Goal: Complete application form

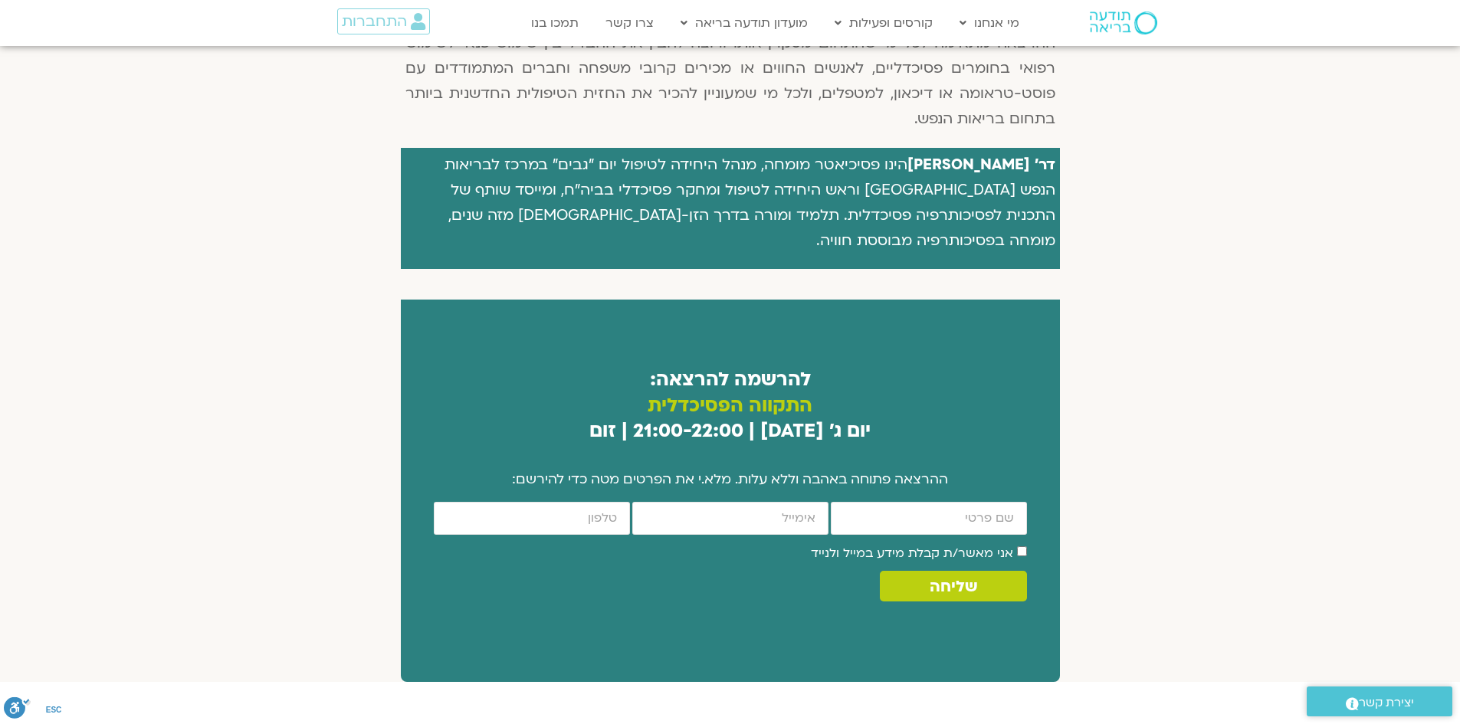
scroll to position [766, 0]
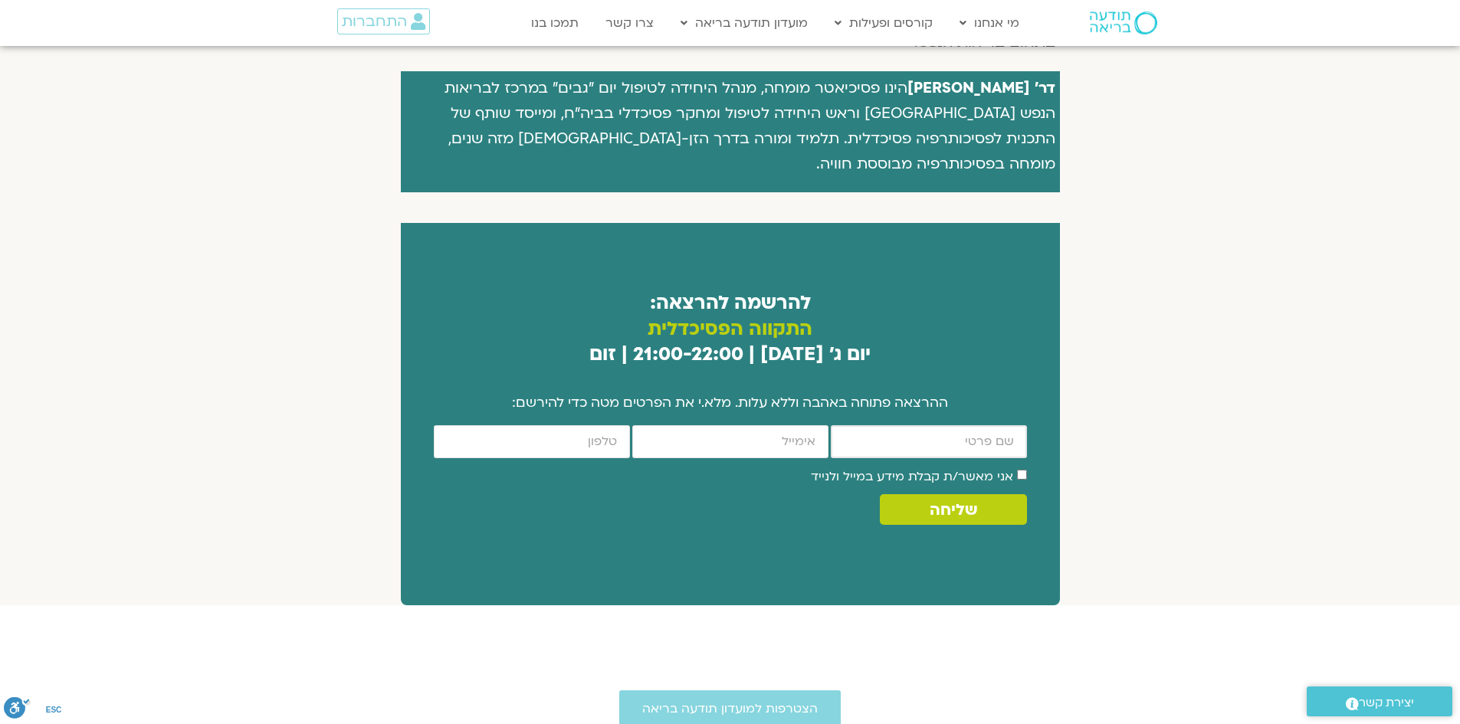
click at [921, 425] on input "firstname" at bounding box center [929, 441] width 196 height 33
type input "אפרת"
click at [784, 425] on input "email" at bounding box center [730, 441] width 196 height 33
type input "shaham.efrat@gmail.com"
type input "0508637866"
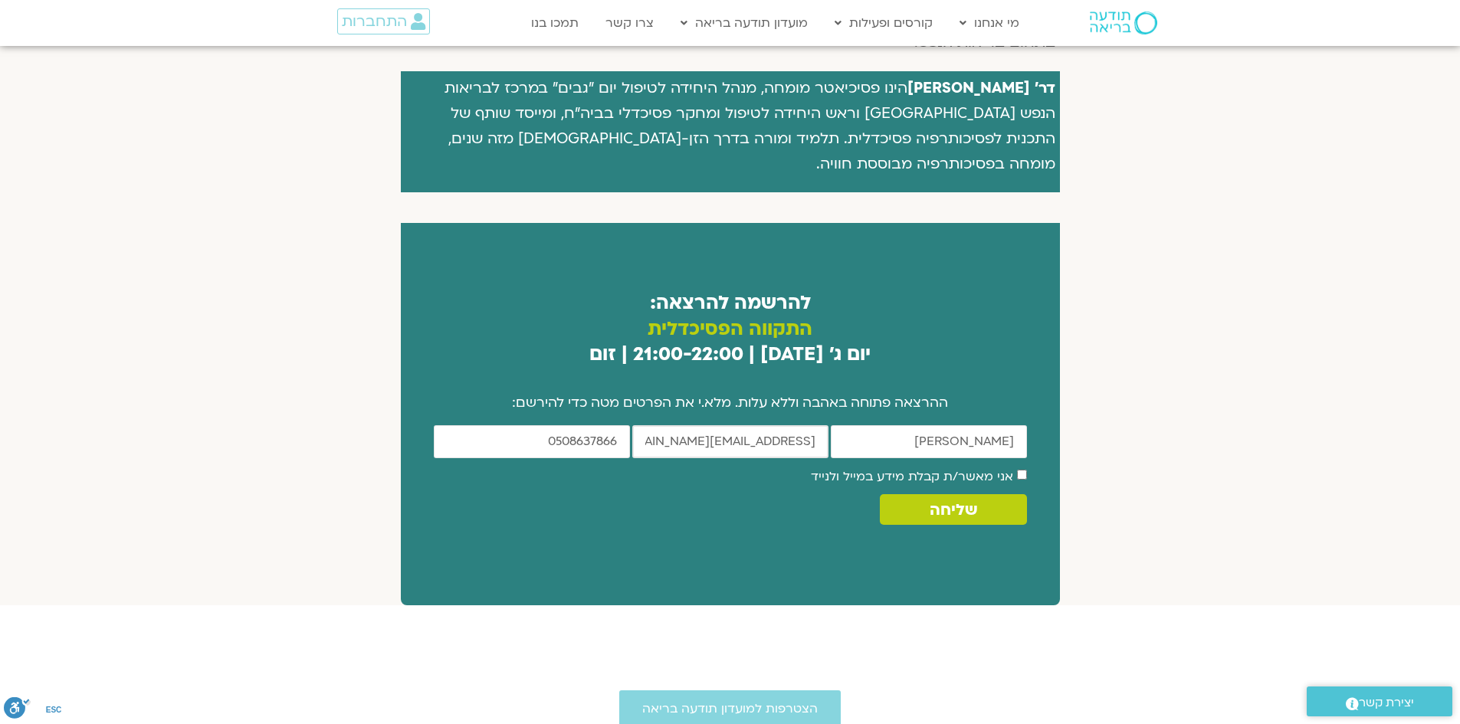
scroll to position [1073, 0]
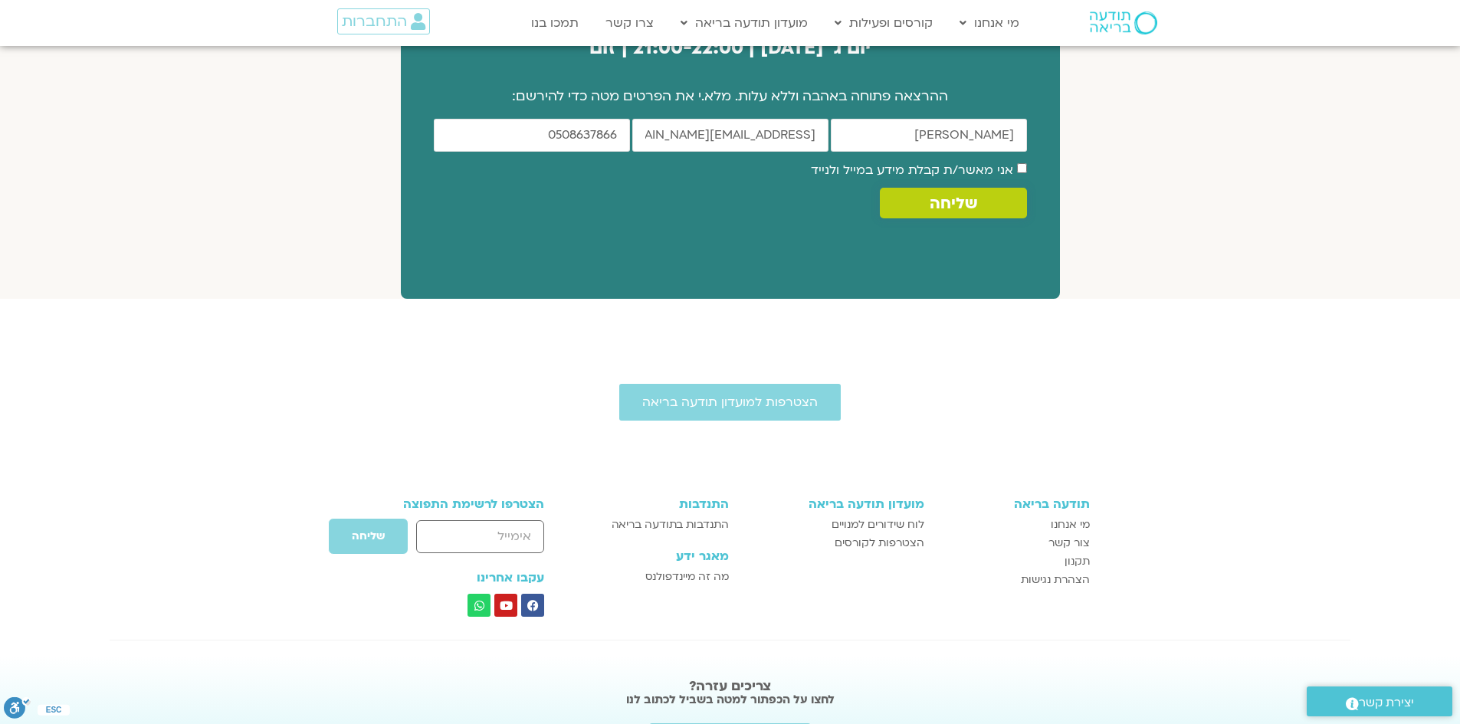
click at [952, 195] on span "שליחה" at bounding box center [954, 204] width 48 height 18
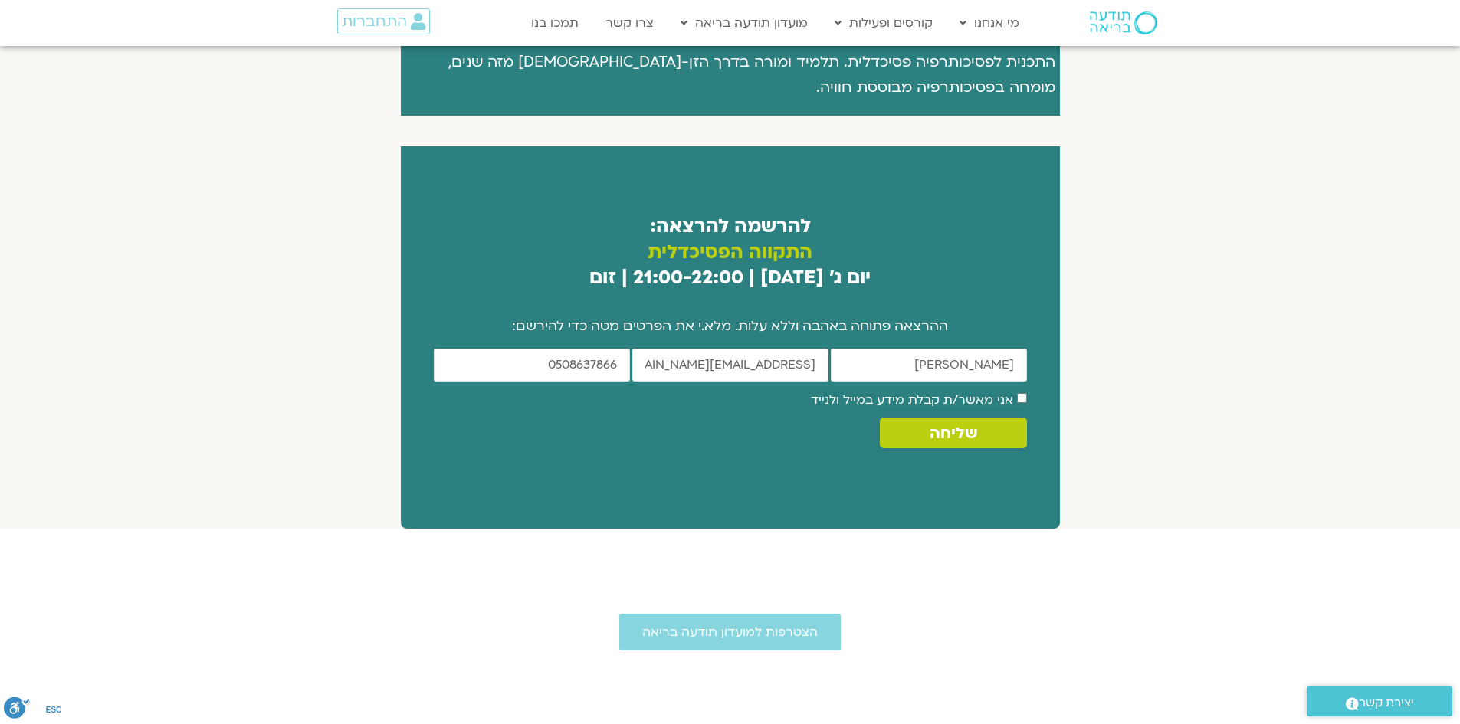
click at [962, 425] on span "שליחה" at bounding box center [954, 434] width 48 height 18
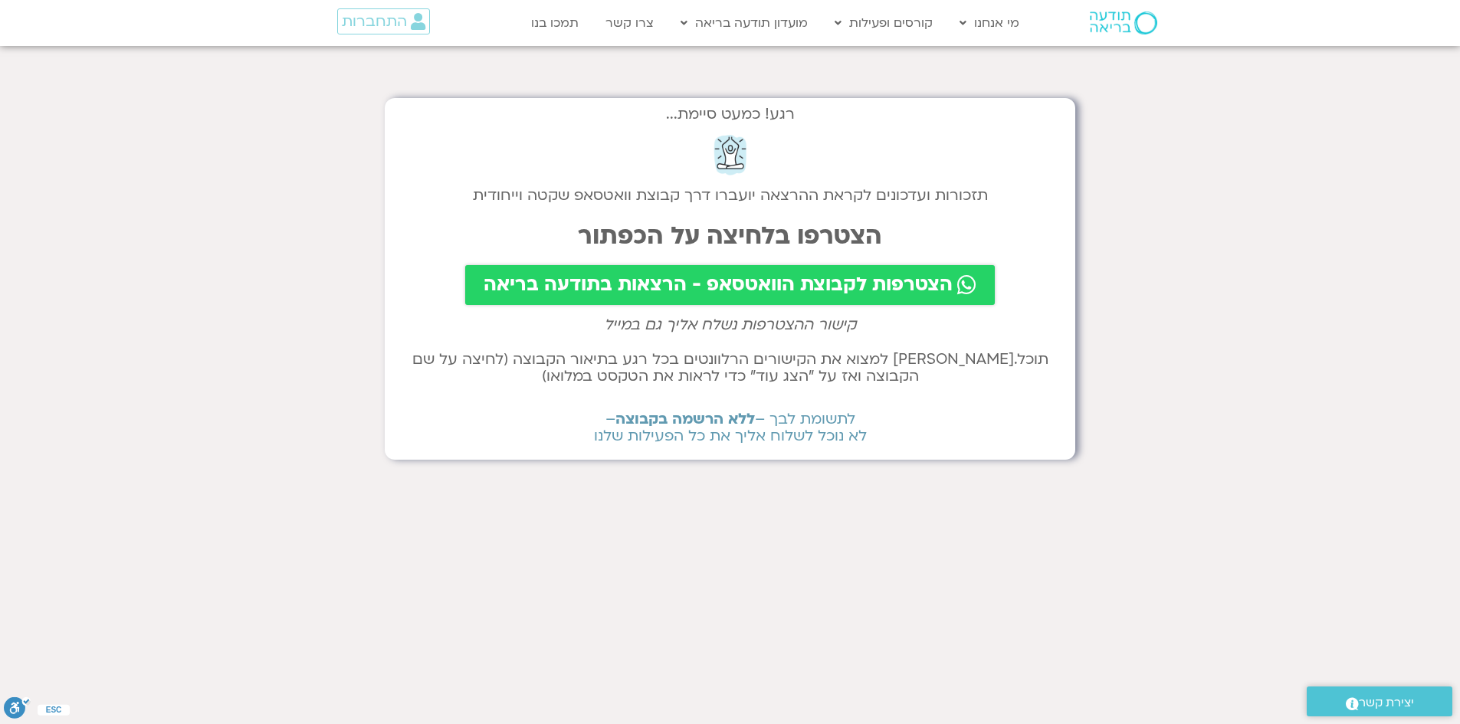
click at [814, 290] on span "הצטרפות לקבוצת הוואטסאפ - הרצאות בתודעה בריאה" at bounding box center [718, 284] width 469 height 21
